Goal: Task Accomplishment & Management: Use online tool/utility

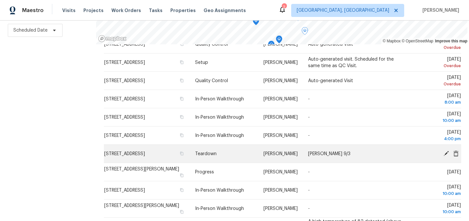
scroll to position [51, 0]
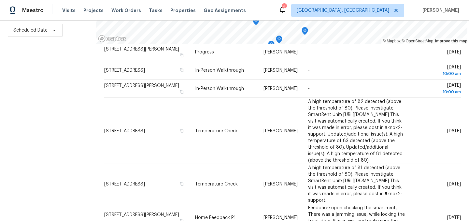
scroll to position [174, 0]
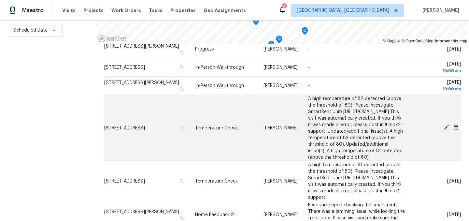
click at [446, 130] on icon at bounding box center [446, 127] width 5 height 5
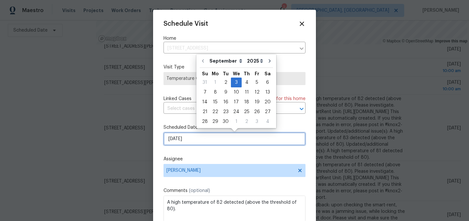
click at [204, 134] on input "9/3/2025" at bounding box center [234, 138] width 142 height 13
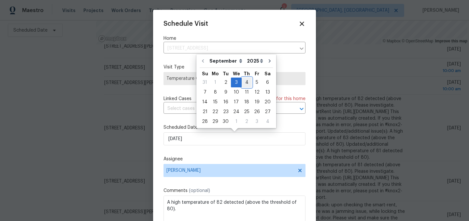
click at [246, 81] on div "4" at bounding box center [247, 82] width 10 height 9
type input "9/4/2025"
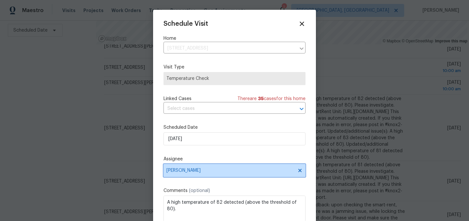
click at [202, 167] on span "[PERSON_NAME]" at bounding box center [234, 170] width 142 height 13
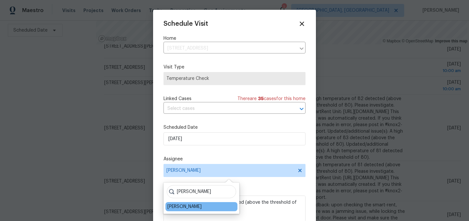
type input "dodd"
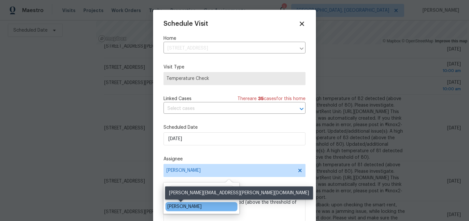
click at [189, 207] on div "Dodd Drayer" at bounding box center [184, 206] width 34 height 7
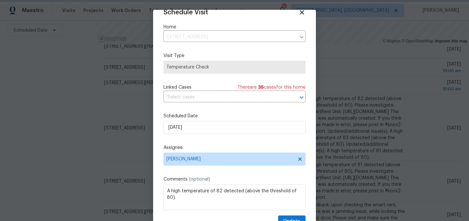
scroll to position [27, 0]
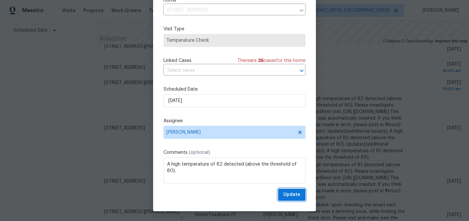
click at [290, 191] on span "Update" at bounding box center [291, 195] width 17 height 8
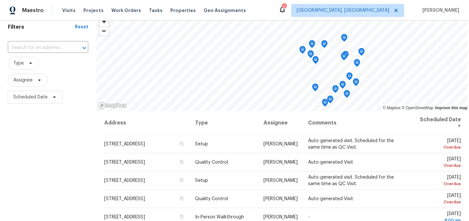
scroll to position [0, 0]
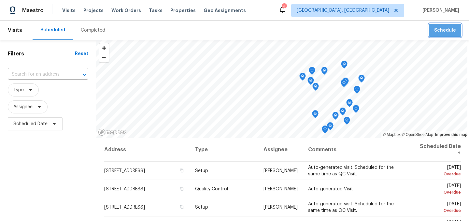
click at [447, 29] on span "Schedule" at bounding box center [445, 30] width 22 height 8
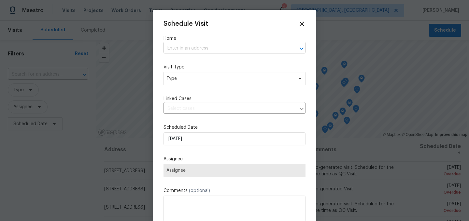
click at [211, 48] on input "text" at bounding box center [225, 48] width 124 height 10
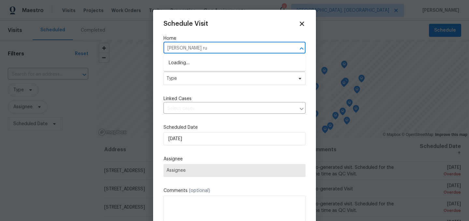
type input "budd run"
click at [209, 61] on li "9177 Budd Run Dr, Indianapolis, IN 46250" at bounding box center [234, 63] width 142 height 11
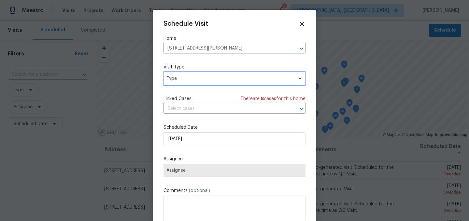
click at [198, 82] on span "Type" at bounding box center [234, 78] width 142 height 13
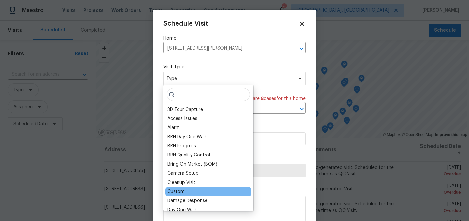
click at [177, 191] on div "Custom" at bounding box center [175, 191] width 17 height 7
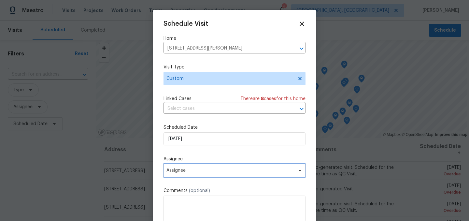
click at [187, 168] on span "Assignee" at bounding box center [230, 170] width 128 height 5
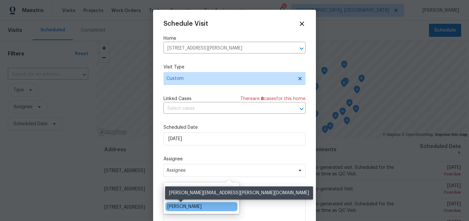
type input "dod"
click at [185, 208] on div "Dodd Drayer" at bounding box center [184, 206] width 34 height 7
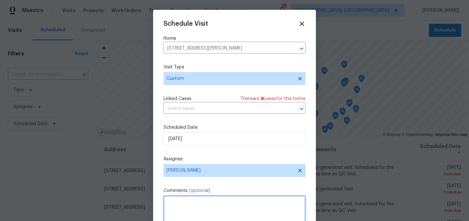
click at [189, 197] on textarea at bounding box center [234, 208] width 142 height 26
type textarea "navigate AI video"
click at [225, 190] on label "Comments (optional)" at bounding box center [234, 190] width 142 height 7
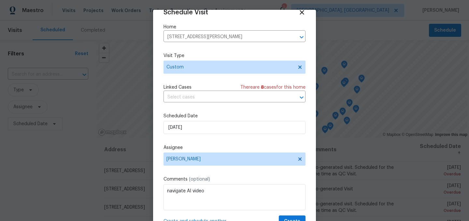
scroll to position [27, 0]
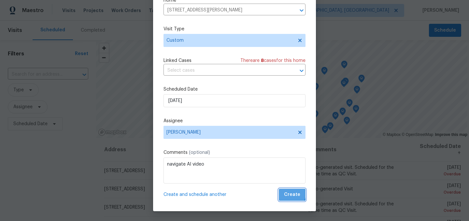
click at [291, 194] on span "Create" at bounding box center [292, 195] width 16 height 8
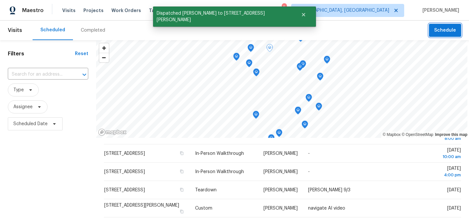
scroll to position [119, 0]
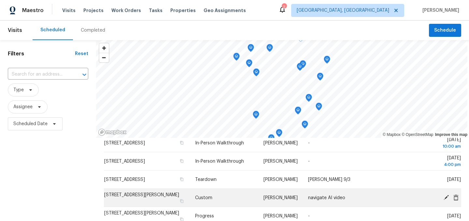
click at [447, 197] on icon at bounding box center [446, 197] width 6 height 6
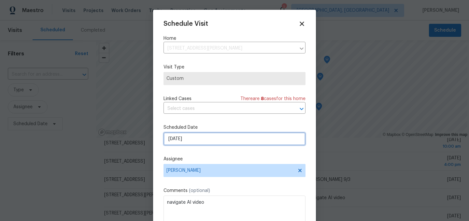
click at [198, 138] on input "9/2/2025" at bounding box center [234, 138] width 142 height 13
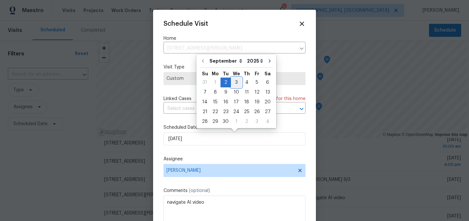
click at [233, 81] on div "3" at bounding box center [236, 82] width 11 height 9
type input "9/3/2025"
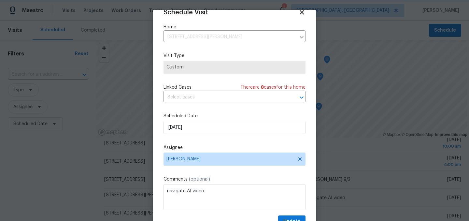
scroll to position [27, 0]
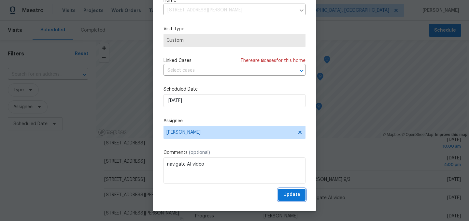
click at [295, 195] on span "Update" at bounding box center [291, 195] width 17 height 8
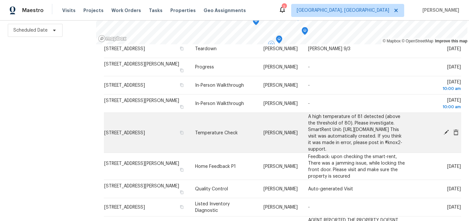
scroll to position [169, 0]
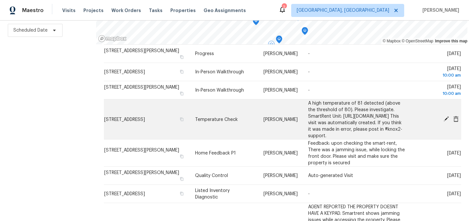
click at [445, 121] on icon at bounding box center [446, 119] width 6 height 6
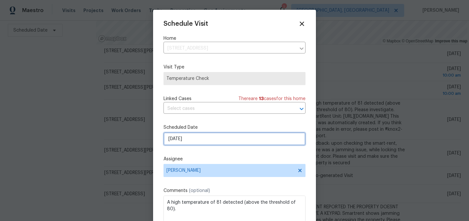
click at [206, 144] on input "9/3/2025" at bounding box center [234, 138] width 142 height 13
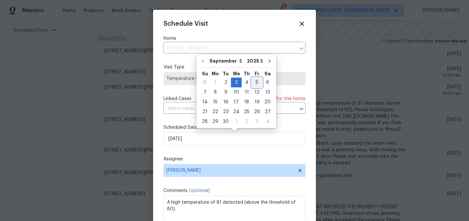
click at [254, 82] on div "5" at bounding box center [257, 82] width 10 height 9
type input "9/5/2025"
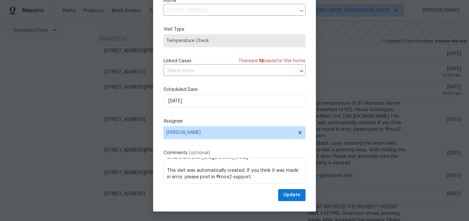
scroll to position [27, 0]
click at [291, 197] on span "Update" at bounding box center [291, 195] width 17 height 8
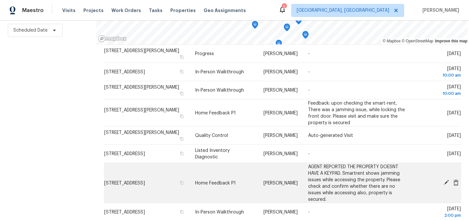
click at [455, 182] on icon at bounding box center [455, 182] width 5 height 6
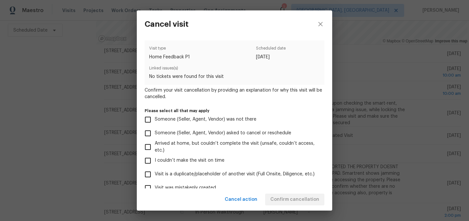
scroll to position [67, 0]
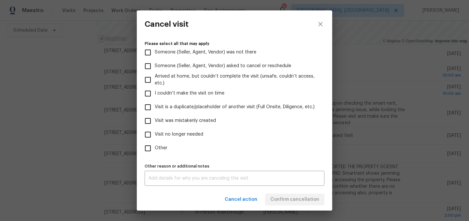
click at [179, 119] on span "Visit was mistakenly created" at bounding box center [185, 120] width 61 height 7
click at [155, 119] on input "Visit was mistakenly created" at bounding box center [148, 121] width 14 height 14
checkbox input "true"
click at [180, 181] on div "x Other reason or additional notes" at bounding box center [235, 178] width 180 height 15
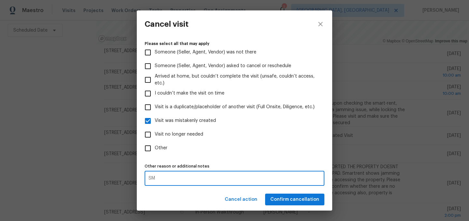
type textarea "S"
type textarea "Trust and Safety verified that keypad is on and functional."
click at [294, 199] on span "Confirm cancellation" at bounding box center [294, 199] width 49 height 8
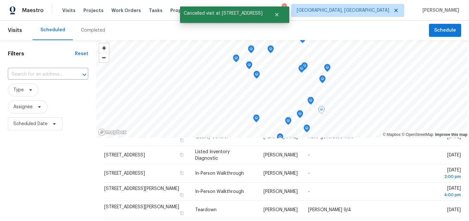
scroll to position [262, 0]
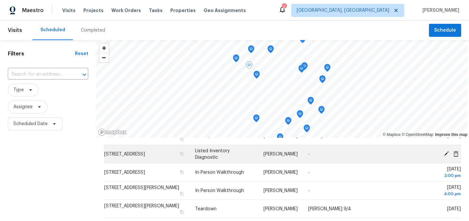
click at [445, 156] on icon at bounding box center [446, 153] width 6 height 6
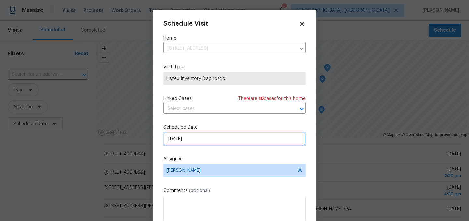
click at [203, 137] on input "9/3/2025" at bounding box center [234, 138] width 142 height 13
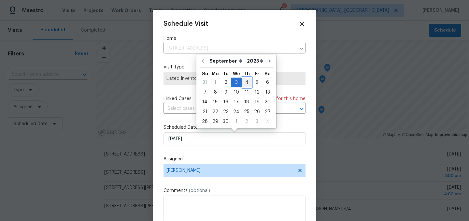
click at [244, 83] on div "4" at bounding box center [247, 82] width 10 height 9
type input "9/4/2025"
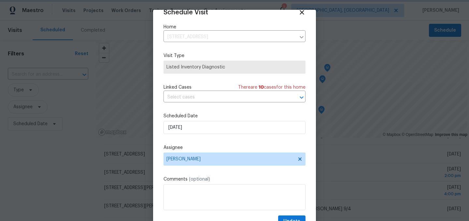
scroll to position [27, 0]
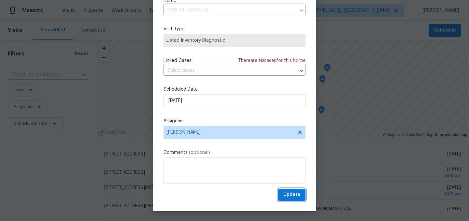
click at [297, 192] on span "Update" at bounding box center [291, 195] width 17 height 8
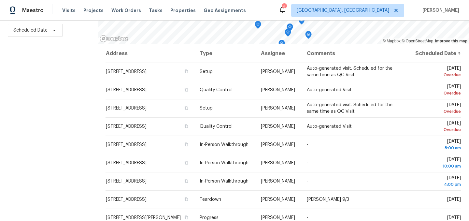
scroll to position [0, 0]
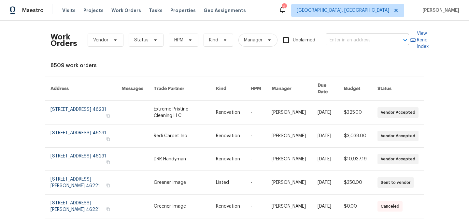
click at [286, 12] on icon at bounding box center [282, 10] width 8 height 8
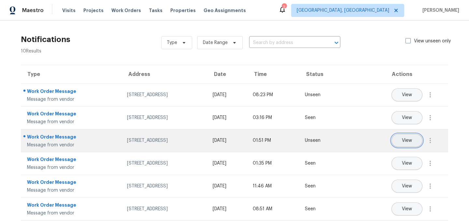
click at [406, 140] on span "View" at bounding box center [407, 140] width 10 height 5
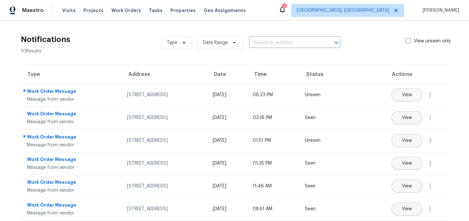
click at [285, 11] on icon at bounding box center [282, 10] width 5 height 7
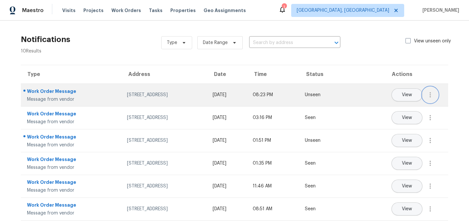
click at [432, 97] on icon "button" at bounding box center [430, 95] width 8 height 8
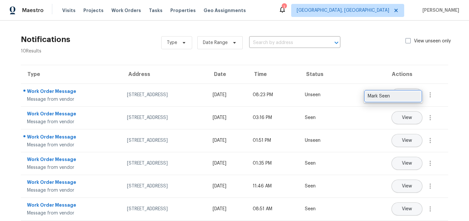
click at [415, 95] on div "Mark Seen" at bounding box center [393, 96] width 51 height 7
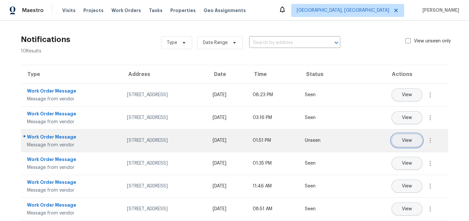
click at [411, 140] on span "View" at bounding box center [407, 140] width 10 height 5
click at [427, 138] on icon "button" at bounding box center [430, 140] width 8 height 8
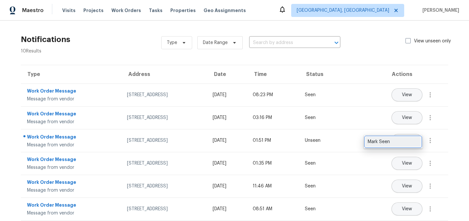
click at [396, 140] on div "Mark Seen" at bounding box center [393, 141] width 51 height 7
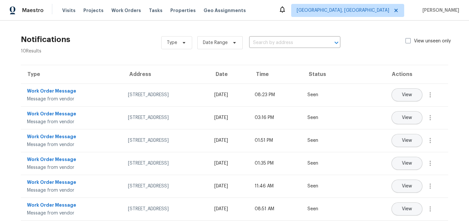
click at [119, 30] on div "Notifications 10 Results Type Date Range ​ View unseen only Type Address Date T…" at bounding box center [234, 169] width 469 height 296
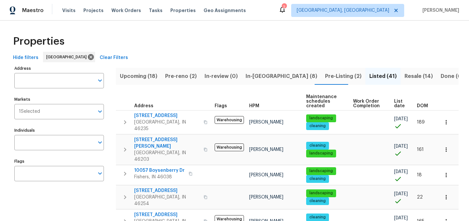
click at [325, 76] on span "Pre-Listing (2)" at bounding box center [343, 76] width 36 height 9
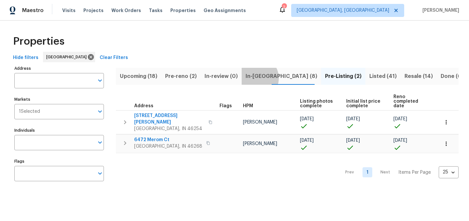
click at [252, 78] on span "In-reno (8)" at bounding box center [282, 76] width 72 height 9
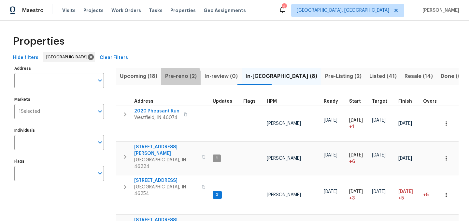
click at [177, 78] on span "Pre-reno (2)" at bounding box center [181, 76] width 32 height 9
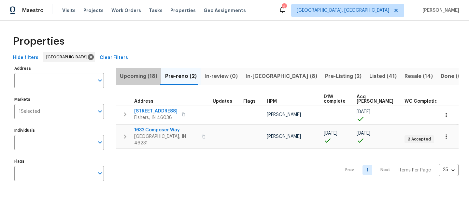
click at [141, 78] on span "Upcoming (18)" at bounding box center [138, 76] width 37 height 9
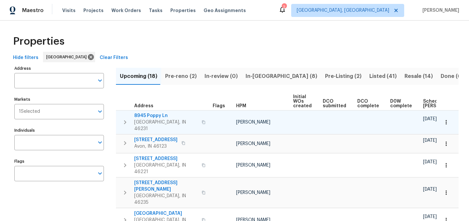
scroll to position [0, 72]
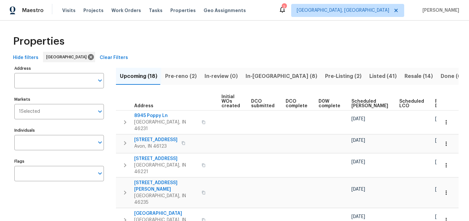
click at [435, 101] on span "Ready Date" at bounding box center [442, 103] width 14 height 9
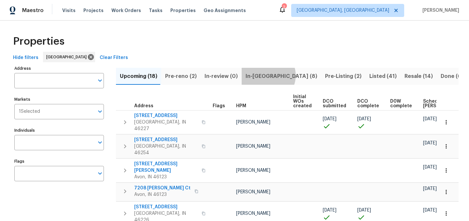
click at [263, 75] on span "In-reno (8)" at bounding box center [282, 76] width 72 height 9
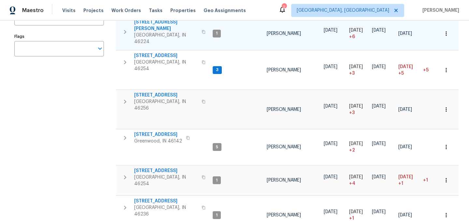
scroll to position [126, 0]
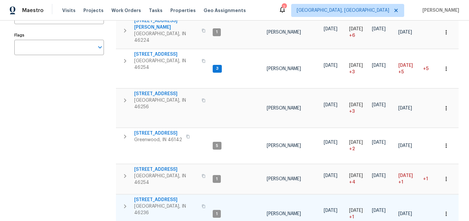
click at [202, 204] on icon "button" at bounding box center [204, 206] width 4 height 4
click at [124, 204] on icon "button" at bounding box center [125, 206] width 2 height 4
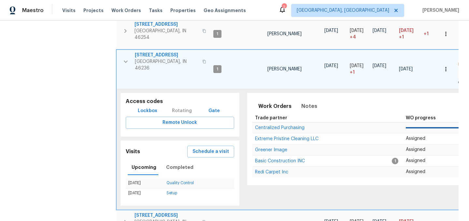
scroll to position [273, 0]
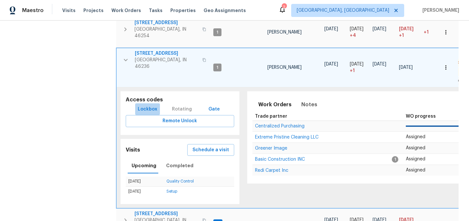
click at [148, 105] on span "Lockbox" at bounding box center [148, 109] width 20 height 8
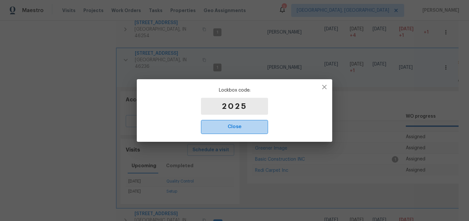
click at [238, 127] on span "Close" at bounding box center [234, 126] width 53 height 8
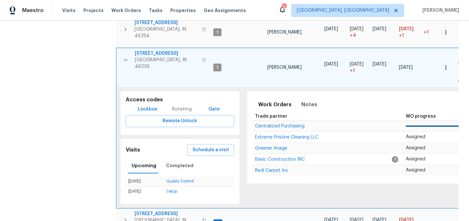
click at [126, 56] on icon "button" at bounding box center [126, 60] width 8 height 8
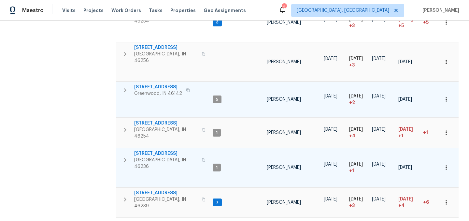
scroll to position [0, 0]
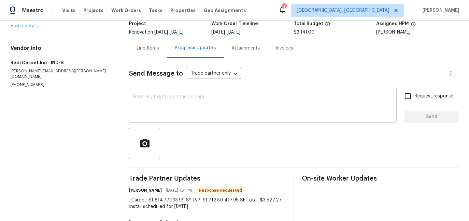
scroll to position [41, 0]
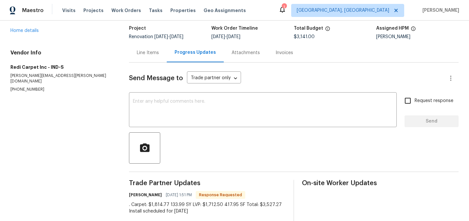
click at [145, 55] on div "Line Items" at bounding box center [148, 53] width 22 height 7
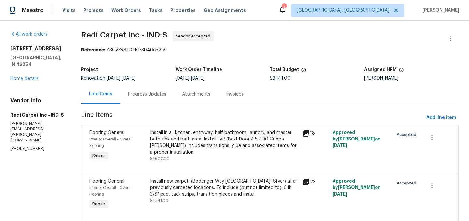
click at [148, 97] on div "Progress Updates" at bounding box center [147, 94] width 38 height 7
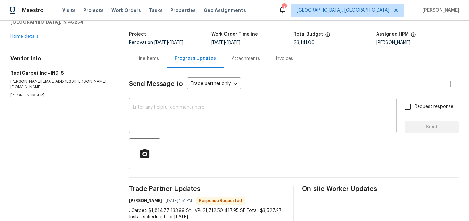
scroll to position [35, 0]
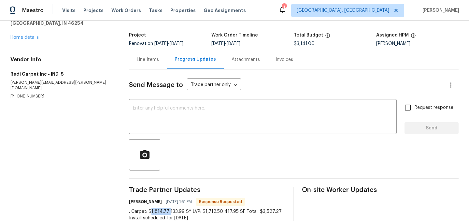
drag, startPoint x: 168, startPoint y: 211, endPoint x: 152, endPoint y: 211, distance: 16.6
click at [152, 211] on div ". Carpet: $1,814.77 133.99 SY LVP: $1,712.50 417.95 SF Total: $3,527.27 Install…" at bounding box center [207, 214] width 157 height 13
copy div "1,814.77"
click at [138, 59] on div "Line Items" at bounding box center [148, 59] width 22 height 7
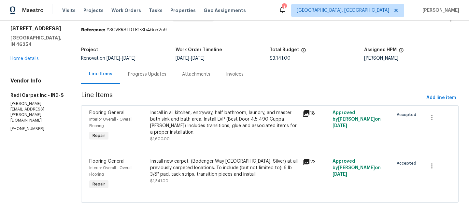
click at [228, 167] on div "Install new carpet. (Bodenger Way 945 Winter Ash, Silver) at all previously car…" at bounding box center [224, 168] width 148 height 20
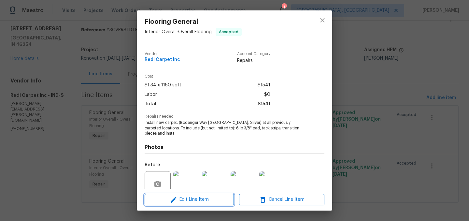
click at [194, 195] on span "Edit Line Item" at bounding box center [189, 199] width 85 height 8
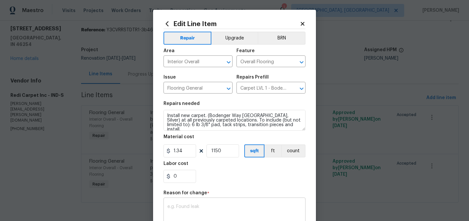
click at [190, 203] on div "x ​" at bounding box center [234, 211] width 142 height 24
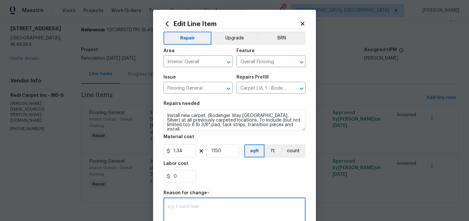
paste textarea "1,814.77"
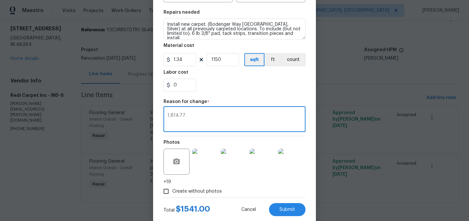
scroll to position [92, 0]
type textarea "1,814.77"
click at [223, 60] on input "1150" at bounding box center [222, 59] width 33 height 13
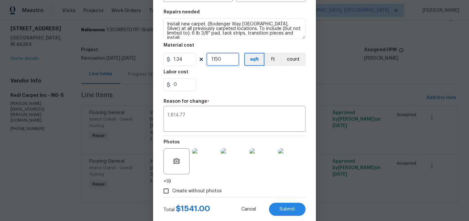
click at [223, 60] on input "1150" at bounding box center [222, 59] width 33 height 13
type input "1354"
click at [183, 88] on input "0" at bounding box center [179, 84] width 33 height 13
type input "4"
type input "90"
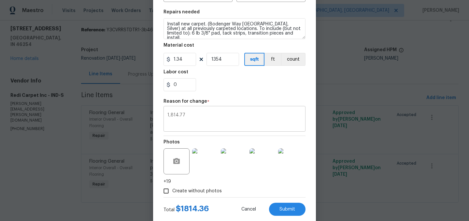
click at [202, 118] on textarea "1,814.77" at bounding box center [234, 120] width 134 height 14
click at [181, 88] on input "0" at bounding box center [179, 84] width 33 height 13
type input "0.41"
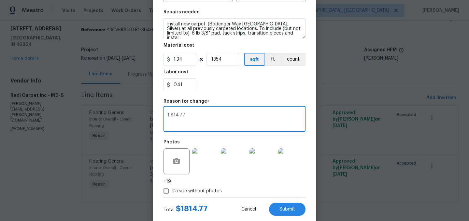
click at [188, 117] on textarea "1,814.77" at bounding box center [234, 120] width 134 height 14
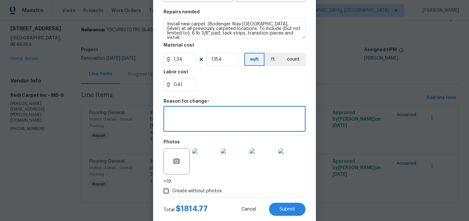
type textarea "."
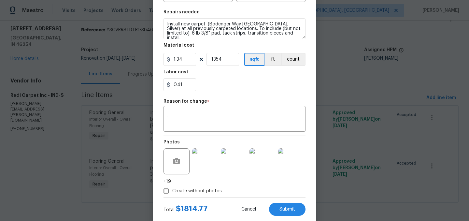
click at [243, 90] on div "0.41" at bounding box center [234, 84] width 142 height 13
click at [289, 208] on span "Submit" at bounding box center [287, 209] width 16 height 5
type input "1150"
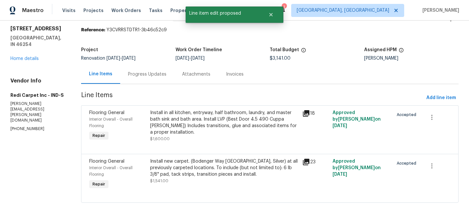
scroll to position [0, 0]
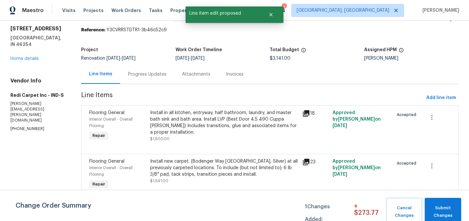
click at [152, 72] on div "Progress Updates" at bounding box center [147, 74] width 38 height 7
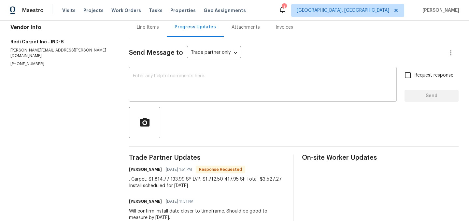
scroll to position [66, 0]
drag, startPoint x: 219, startPoint y: 180, endPoint x: 202, endPoint y: 180, distance: 16.9
click at [202, 180] on div ". Carpet: $1,814.77 133.99 SY LVP: $1,712.50 417.95 SF Total: $3,527.27 Install…" at bounding box center [207, 182] width 157 height 13
copy div "1,712.50"
click at [151, 27] on div "Line Items" at bounding box center [148, 27] width 22 height 7
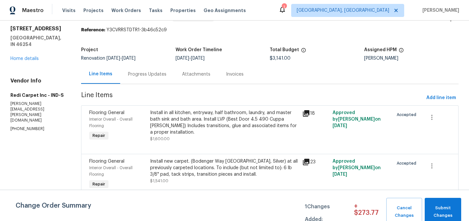
scroll to position [21, 0]
click at [217, 119] on div "Install in all kitchen, entryway, half bathroom, laundry, and master bath sink …" at bounding box center [224, 122] width 148 height 26
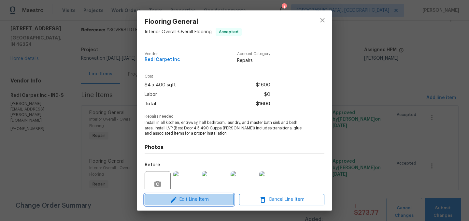
click at [200, 197] on span "Edit Line Item" at bounding box center [189, 199] width 85 height 8
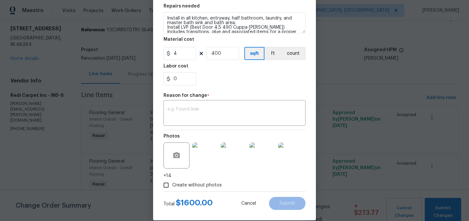
scroll to position [107, 0]
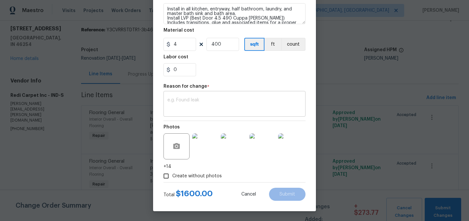
click at [199, 92] on div "x ​" at bounding box center [234, 104] width 142 height 24
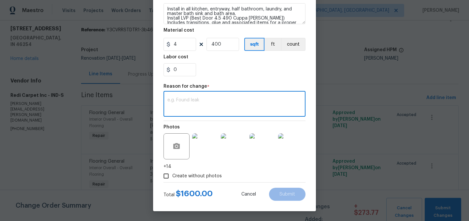
paste textarea "1,712.50"
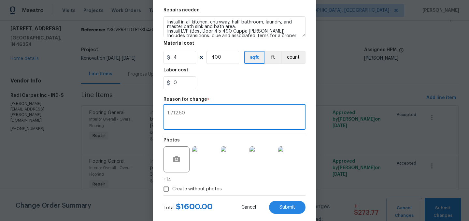
type textarea "1,712.50"
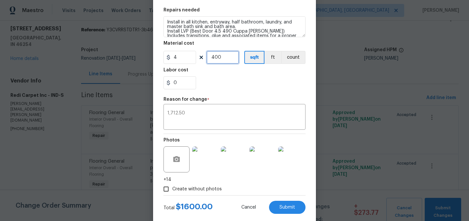
click at [230, 54] on input "400" at bounding box center [222, 57] width 33 height 13
type input "418"
click at [185, 55] on input "4" at bounding box center [179, 57] width 33 height 13
click at [225, 83] on div "0" at bounding box center [234, 82] width 142 height 13
click at [187, 58] on input "4.2" at bounding box center [179, 57] width 33 height 13
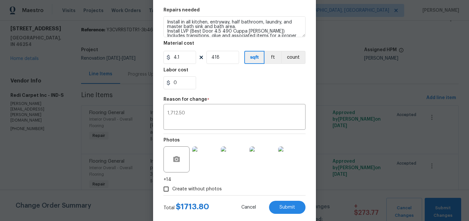
click at [211, 85] on div "0" at bounding box center [234, 82] width 142 height 13
click at [186, 57] on input "4.1" at bounding box center [179, 57] width 33 height 13
type input "4.09"
click at [214, 77] on div "0" at bounding box center [234, 82] width 142 height 13
click at [181, 82] on input "0" at bounding box center [179, 82] width 33 height 13
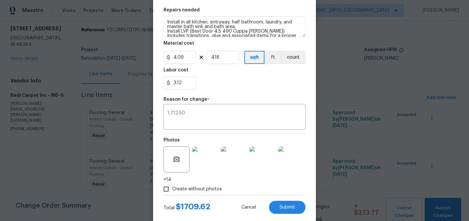
click at [217, 84] on div "3.12" at bounding box center [234, 82] width 142 height 13
click at [186, 82] on input "3.12" at bounding box center [179, 82] width 33 height 13
type input "3"
click at [228, 90] on section "Repairs needed Install in all kitchen, entryway, half bathroom, laundry, and ma…" at bounding box center [234, 48] width 142 height 89
click at [187, 80] on input "2.12" at bounding box center [179, 82] width 33 height 13
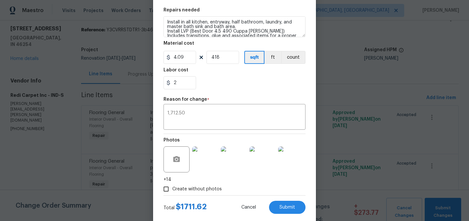
click at [226, 87] on div "2" at bounding box center [234, 82] width 142 height 13
click at [182, 81] on input "2" at bounding box center [179, 82] width 33 height 13
click at [228, 80] on div "2.92" at bounding box center [234, 82] width 142 height 13
click at [189, 80] on input "2.92" at bounding box center [179, 82] width 33 height 13
type input "2.88"
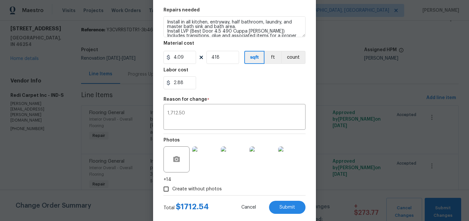
click at [220, 91] on section "Repairs needed Install in all kitchen, entryway, half bathroom, laundry, and ma…" at bounding box center [234, 48] width 142 height 89
click at [199, 111] on div "1,712.50 x ​" at bounding box center [234, 118] width 142 height 24
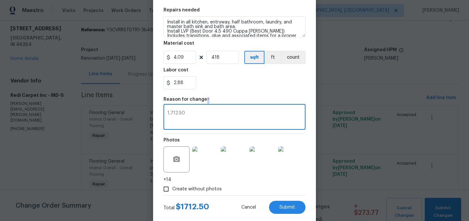
click at [199, 111] on div "1,712.50 x ​" at bounding box center [234, 118] width 142 height 24
click at [193, 115] on textarea "1,712.50" at bounding box center [234, 118] width 134 height 14
type textarea "."
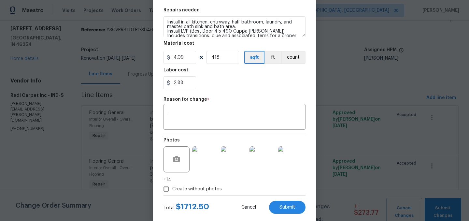
click at [227, 91] on section "Repairs needed Install in all kitchen, entryway, half bathroom, laundry, and ma…" at bounding box center [234, 48] width 142 height 89
click at [291, 207] on span "Submit" at bounding box center [287, 207] width 16 height 5
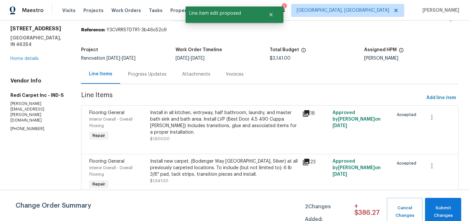
scroll to position [0, 0]
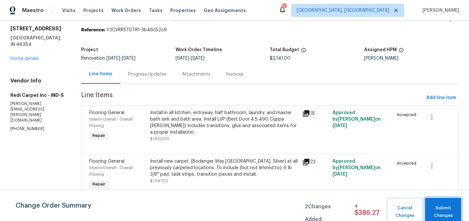
click at [441, 206] on span "Submit Changes" at bounding box center [443, 211] width 30 height 15
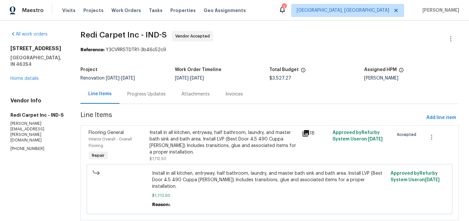
click at [153, 96] on div "Progress Updates" at bounding box center [146, 94] width 38 height 7
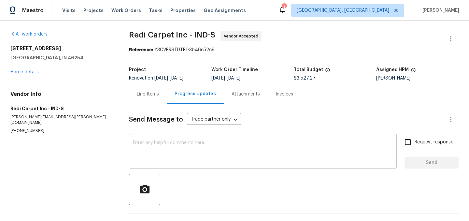
click at [166, 144] on textarea at bounding box center [263, 151] width 260 height 23
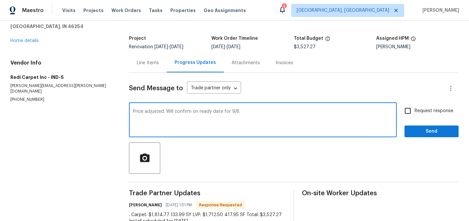
scroll to position [29, 0]
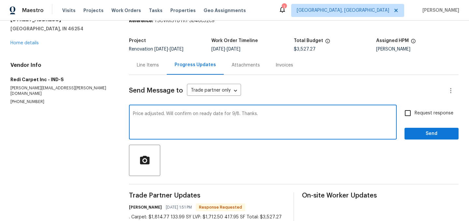
type textarea "Price adjusted. Will confirm on ready date for 9/8. Thanks."
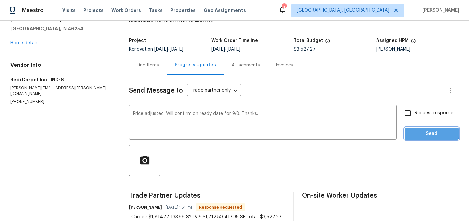
click at [417, 132] on span "Send" at bounding box center [432, 134] width 44 height 8
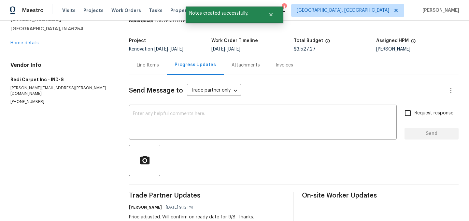
scroll to position [0, 0]
